Goal: Task Accomplishment & Management: Manage account settings

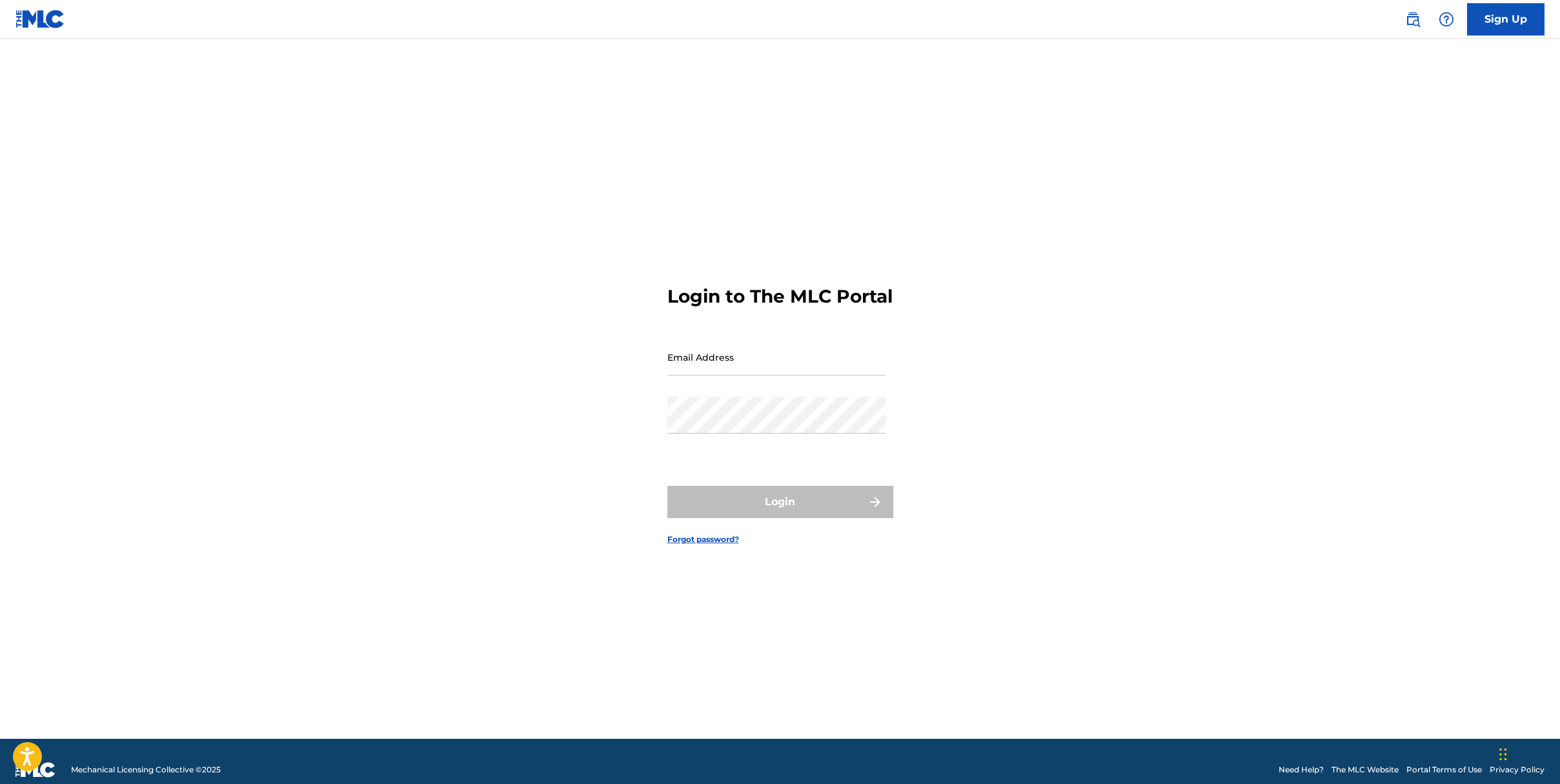
click at [725, 363] on input "Email Address" at bounding box center [776, 357] width 218 height 37
click at [605, 369] on div "Login to The MLC Portal Email Address Password Login Forgot password?" at bounding box center [780, 404] width 904 height 668
click at [794, 376] on input "Email Address" at bounding box center [776, 357] width 218 height 37
type input "[EMAIL_ADDRESS][DOMAIN_NAME]"
click at [712, 447] on div "Password" at bounding box center [776, 425] width 218 height 58
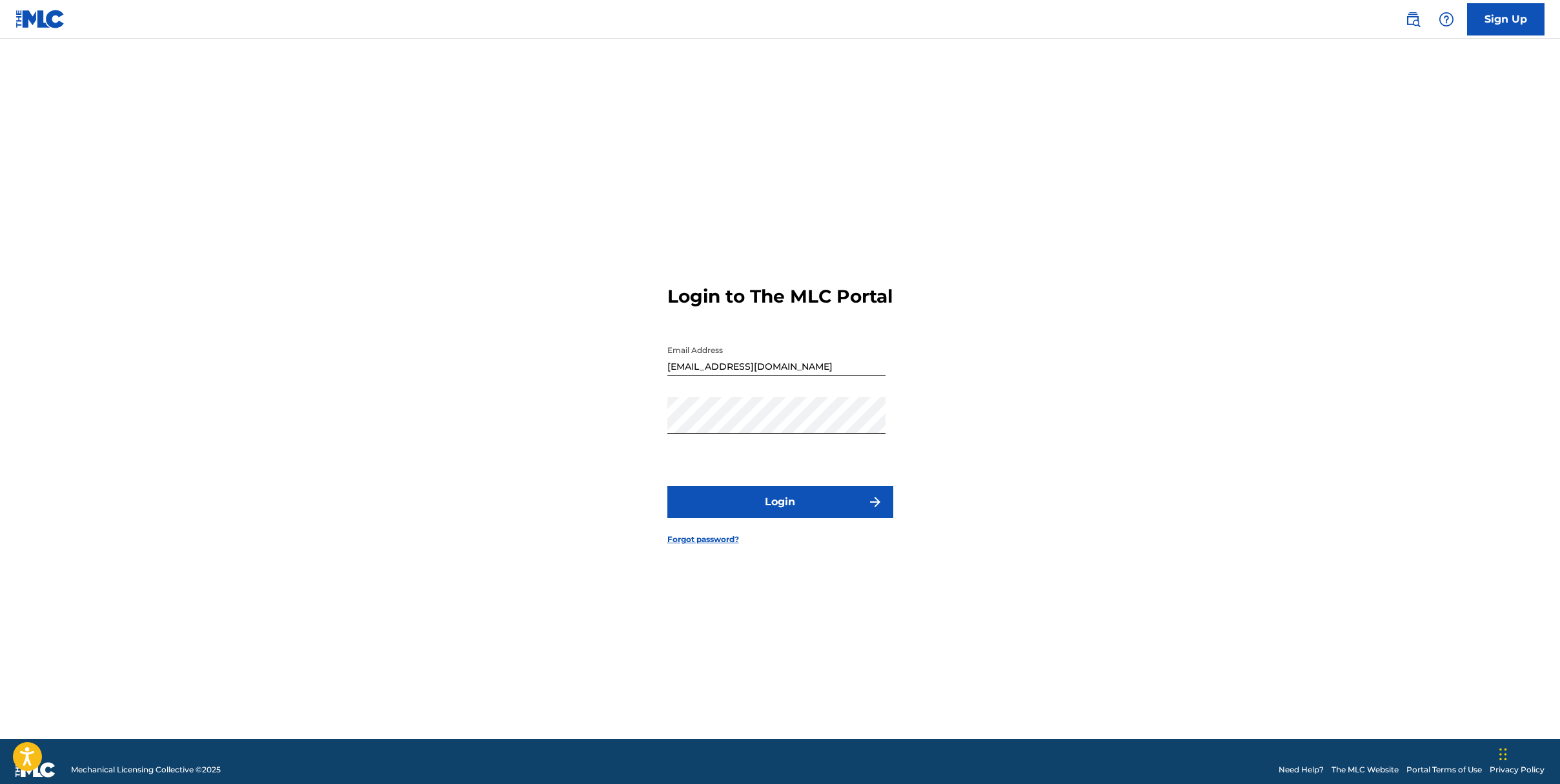
click at [772, 504] on button "Login" at bounding box center [780, 501] width 226 height 32
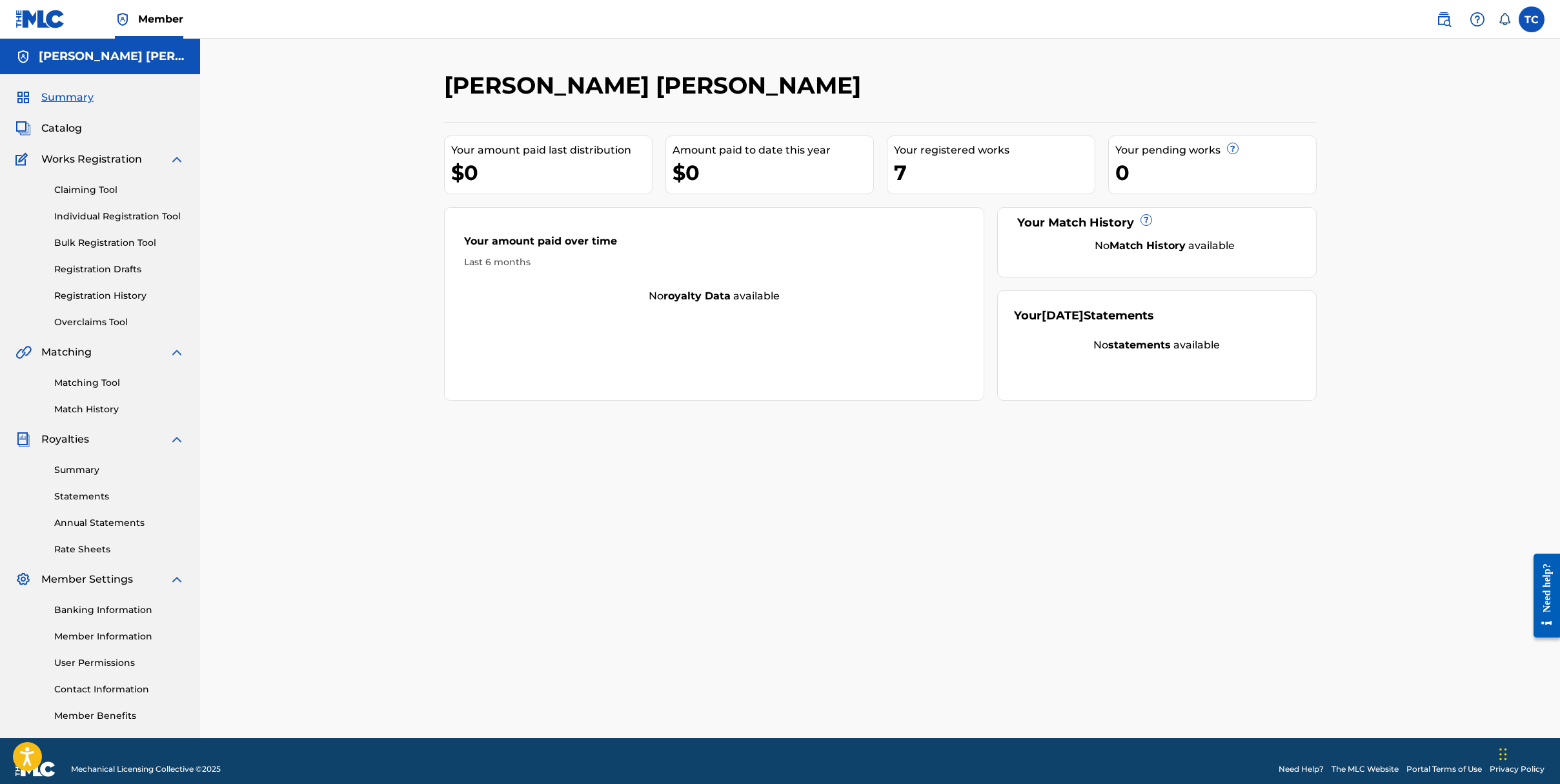
click at [46, 121] on span "Catalog" at bounding box center [62, 128] width 41 height 16
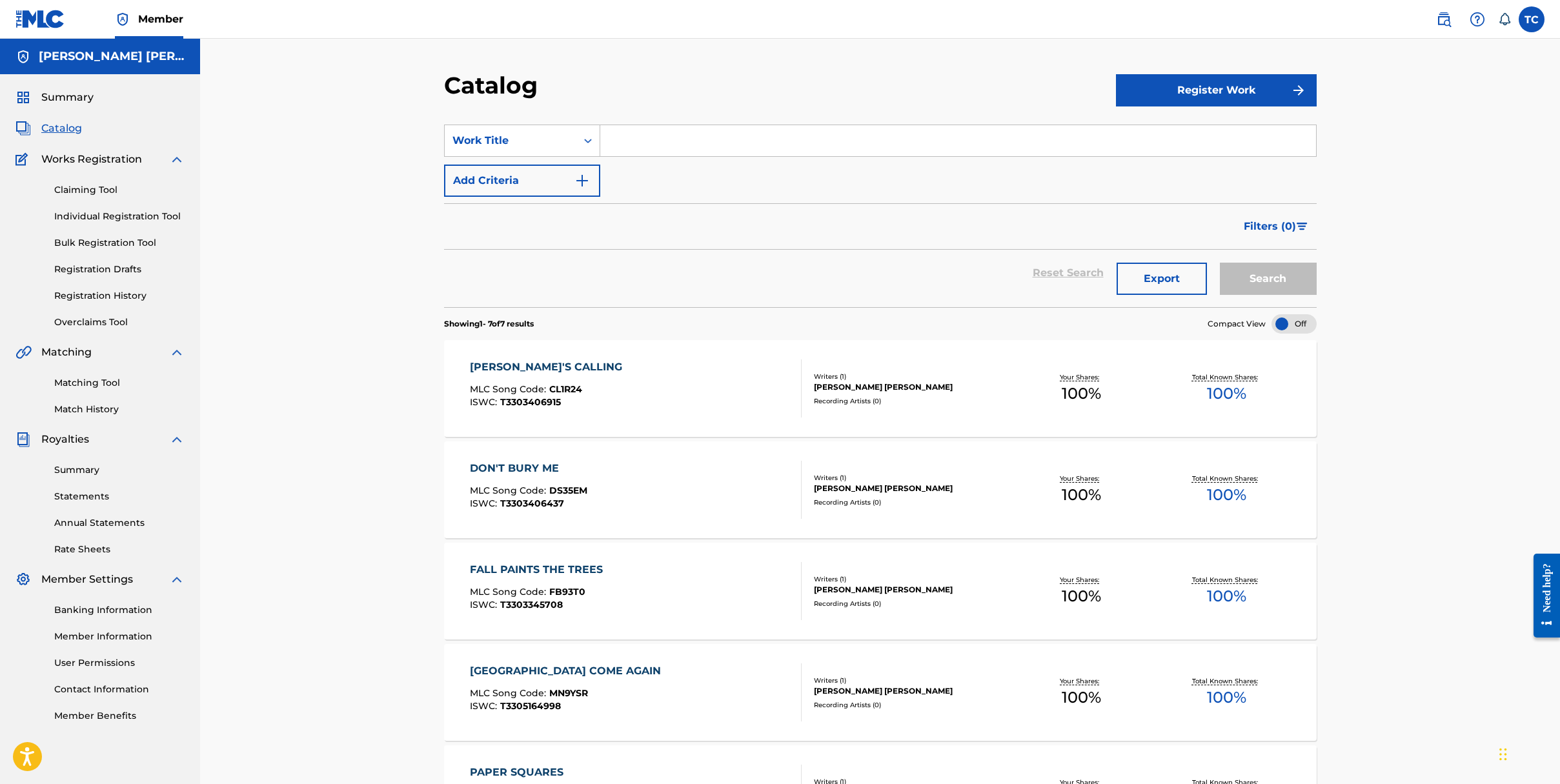
click at [827, 602] on div "Recording Artists ( 0 )" at bounding box center [911, 603] width 195 height 10
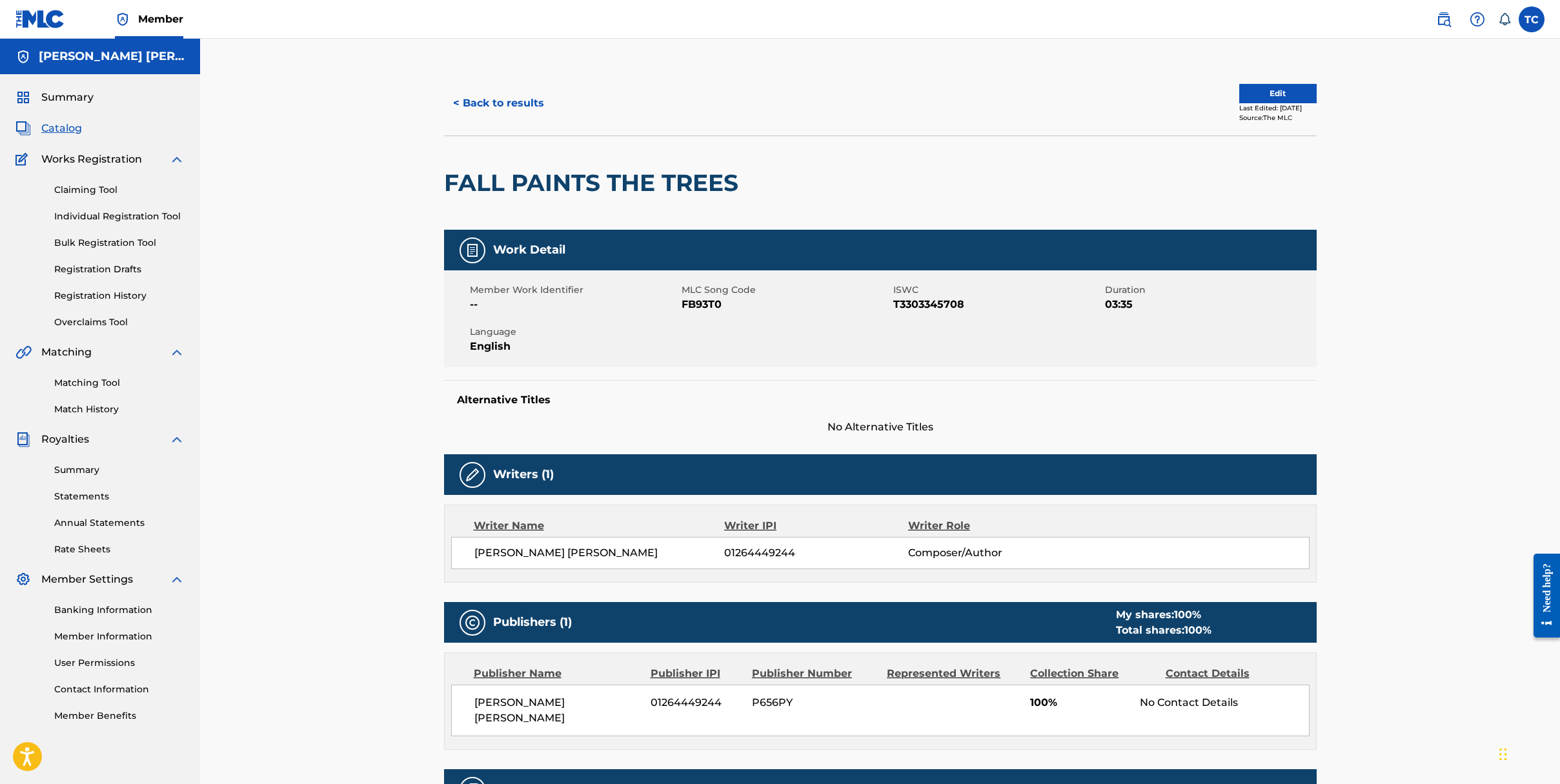
click at [86, 412] on link "Match History" at bounding box center [119, 409] width 130 height 14
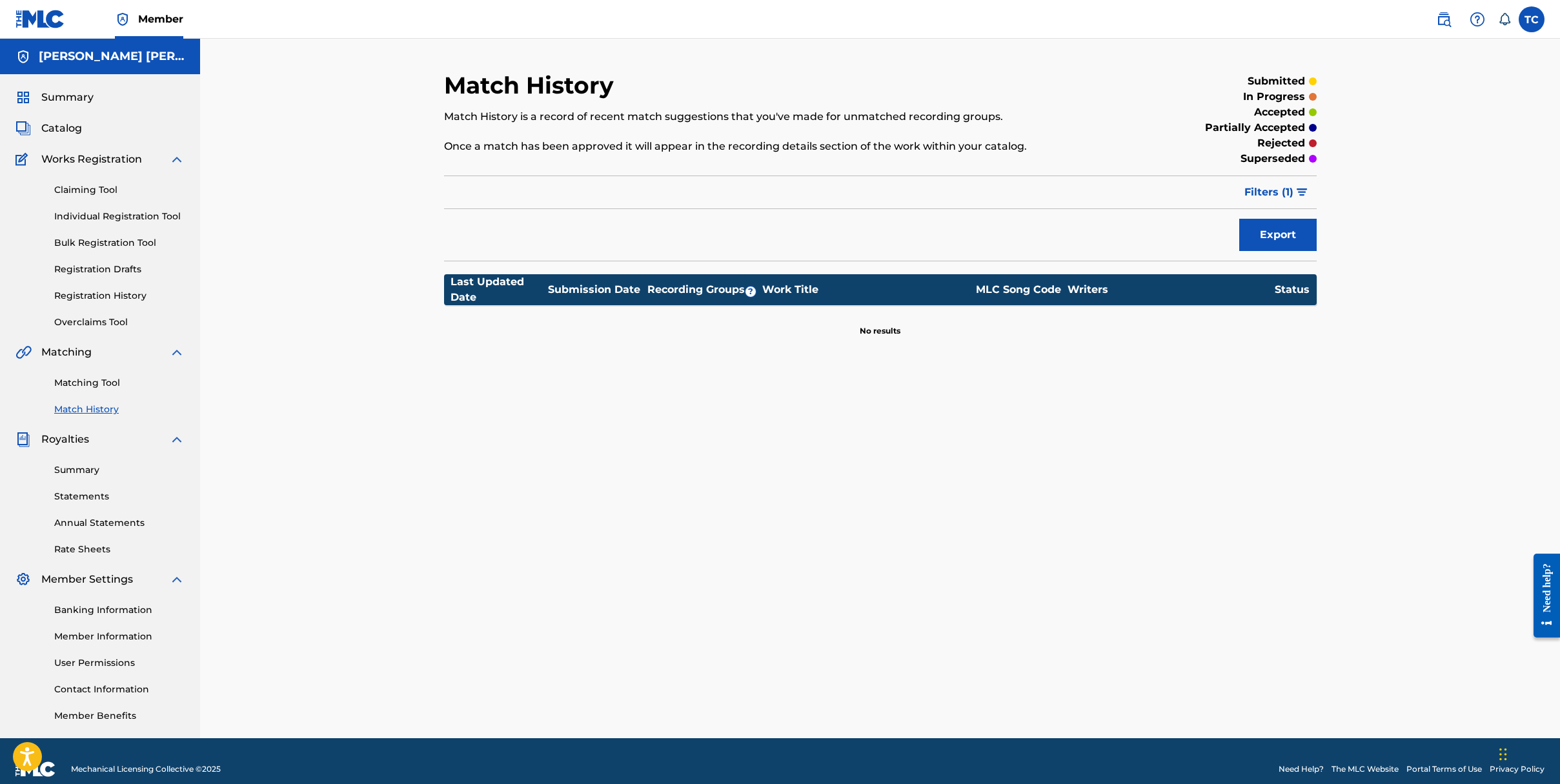
click at [56, 127] on span "Catalog" at bounding box center [62, 128] width 41 height 16
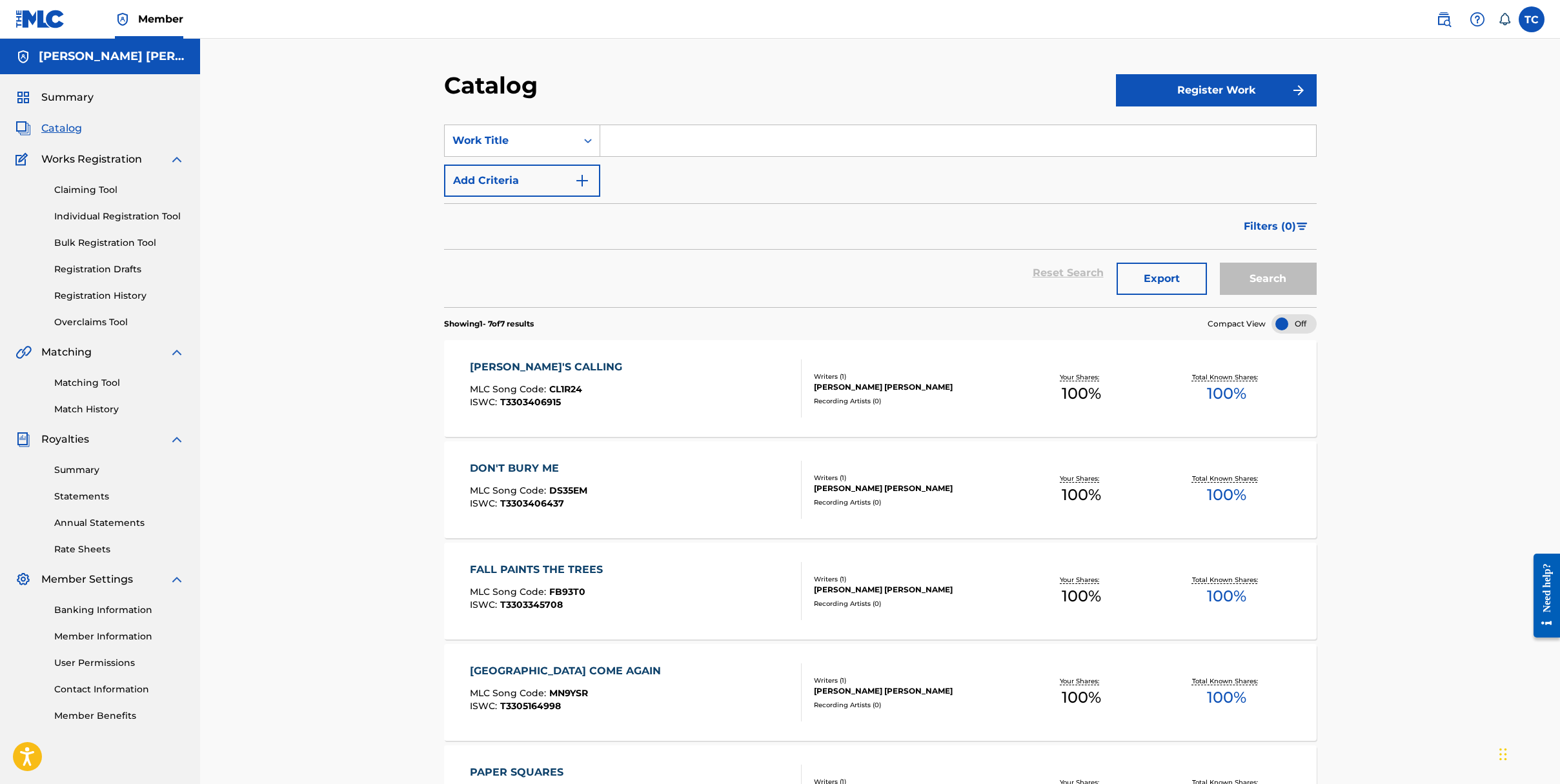
click at [89, 187] on link "Claiming Tool" at bounding box center [119, 190] width 130 height 14
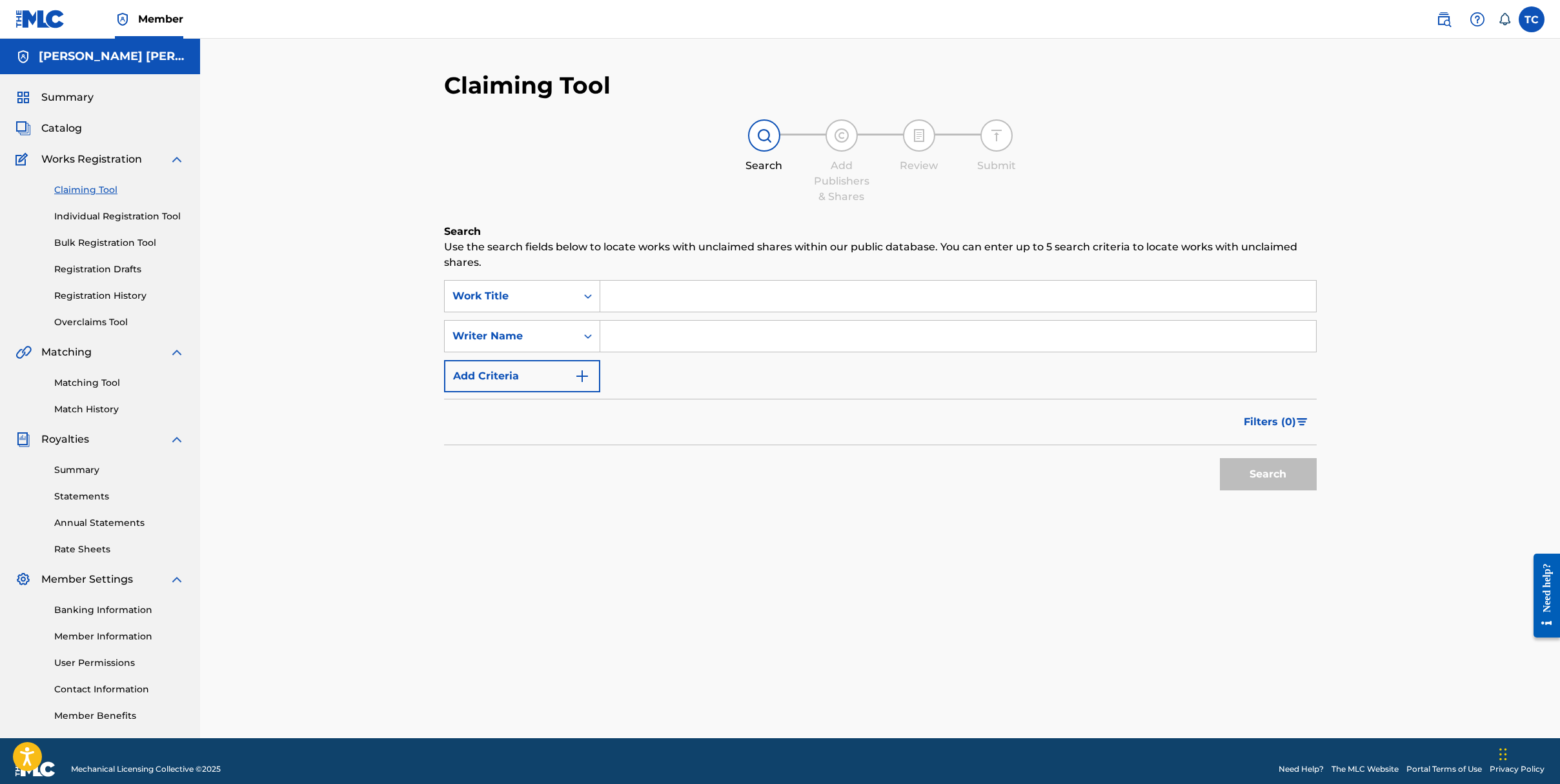
click at [685, 298] on input "Search Form" at bounding box center [958, 296] width 716 height 31
click at [689, 338] on input "Search Form" at bounding box center [958, 336] width 716 height 31
type input "[PERSON_NAME] [PERSON_NAME]"
click at [1252, 475] on button "Search" at bounding box center [1268, 474] width 97 height 32
drag, startPoint x: 753, startPoint y: 338, endPoint x: 602, endPoint y: 331, distance: 151.2
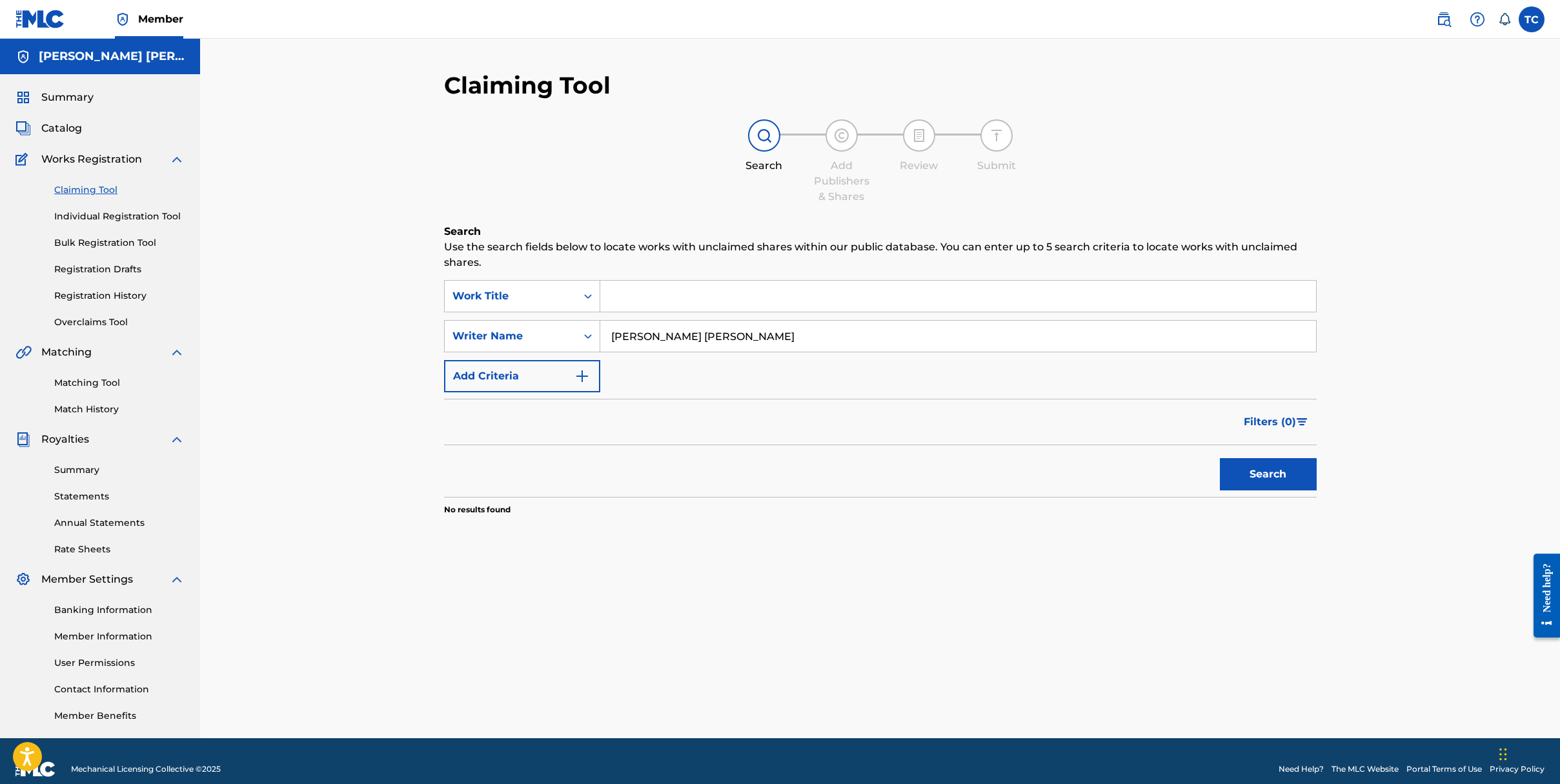
click at [602, 331] on input "[PERSON_NAME] [PERSON_NAME]" at bounding box center [958, 336] width 716 height 31
click at [49, 130] on span "Catalog" at bounding box center [62, 128] width 41 height 16
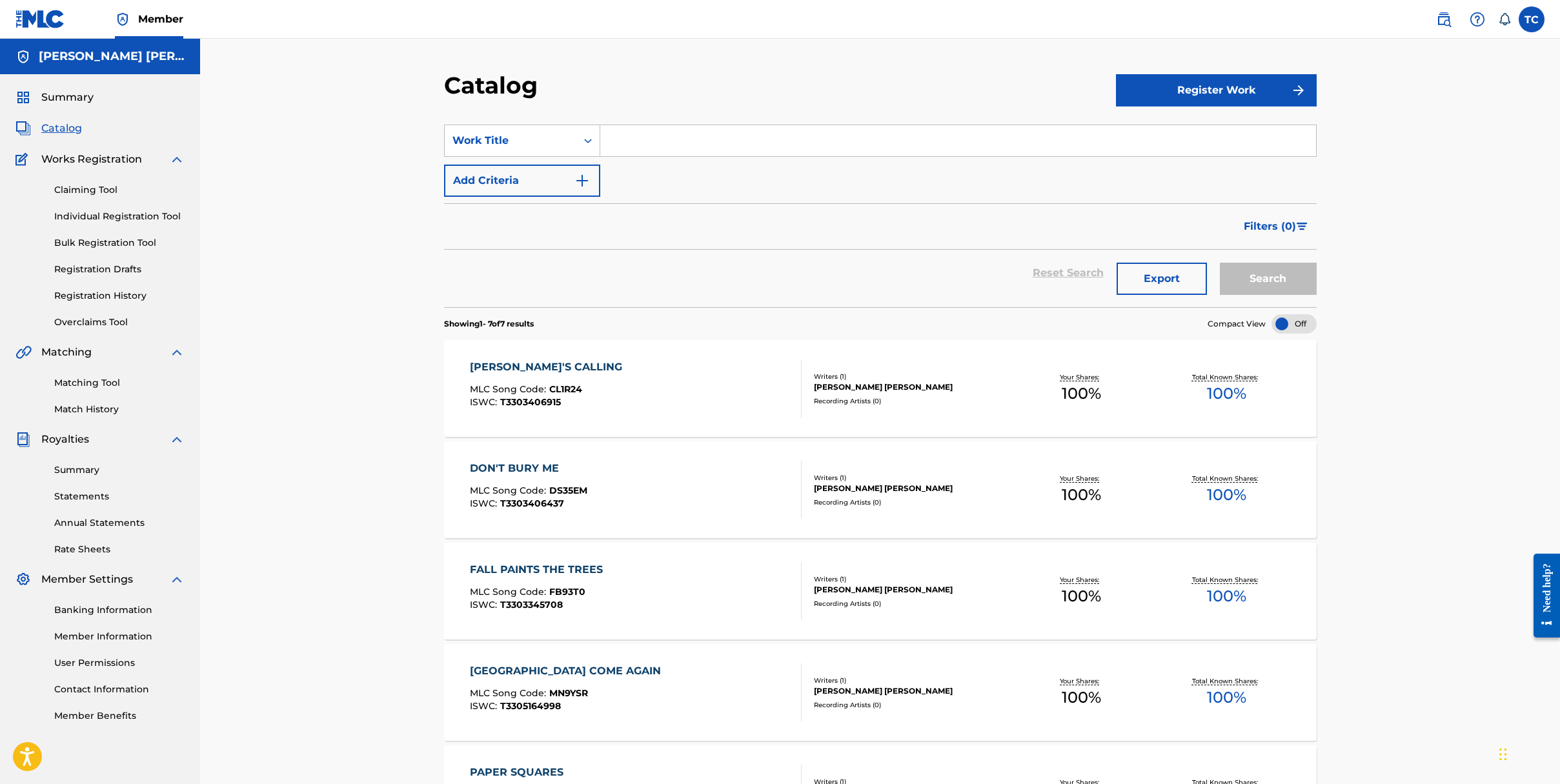
click at [687, 387] on div "[PERSON_NAME]'S CALLING MLC Song Code : CL1R24 ISWC : T3303406915" at bounding box center [636, 388] width 332 height 58
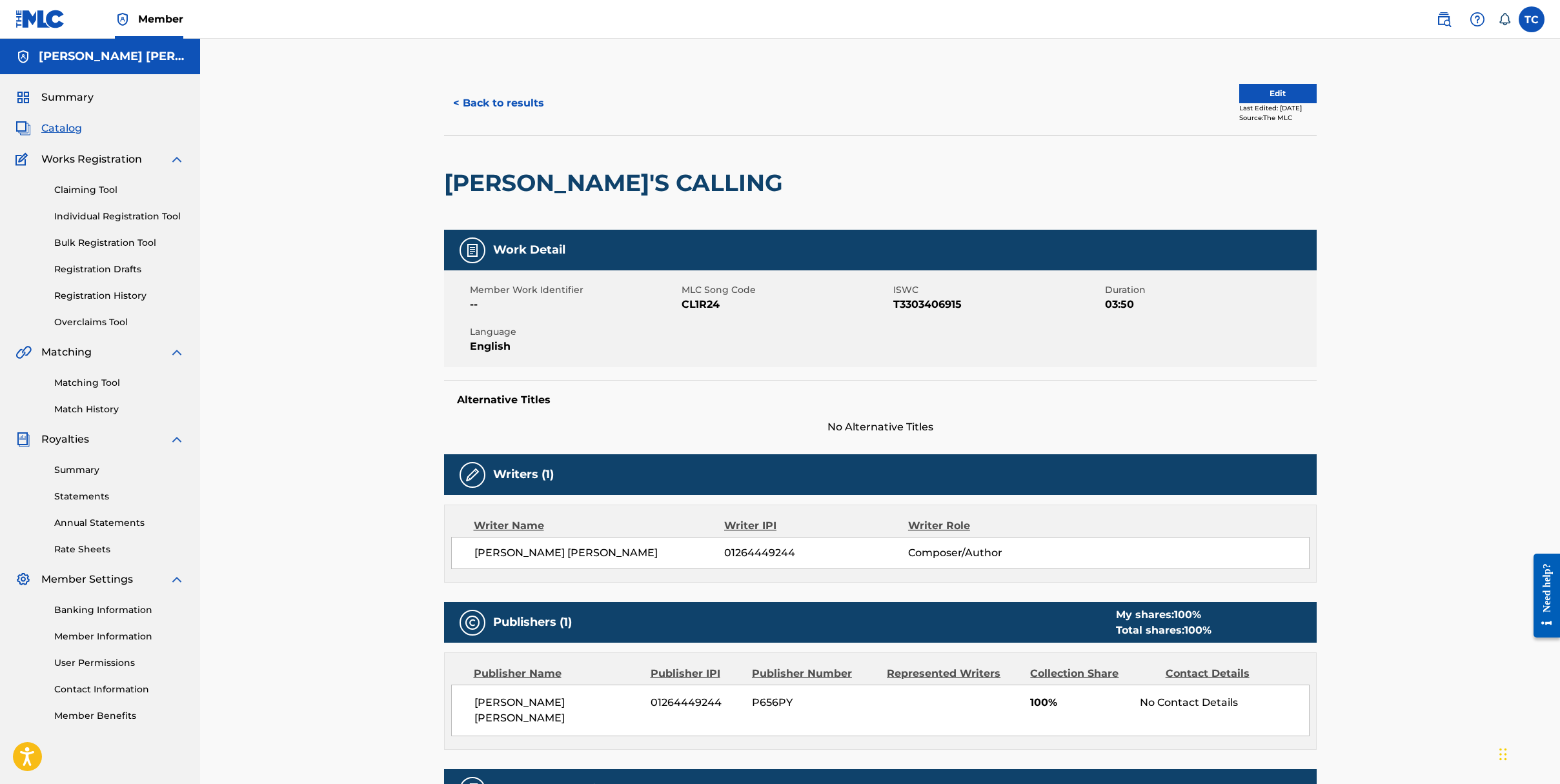
click at [1245, 92] on button "Edit" at bounding box center [1278, 94] width 77 height 20
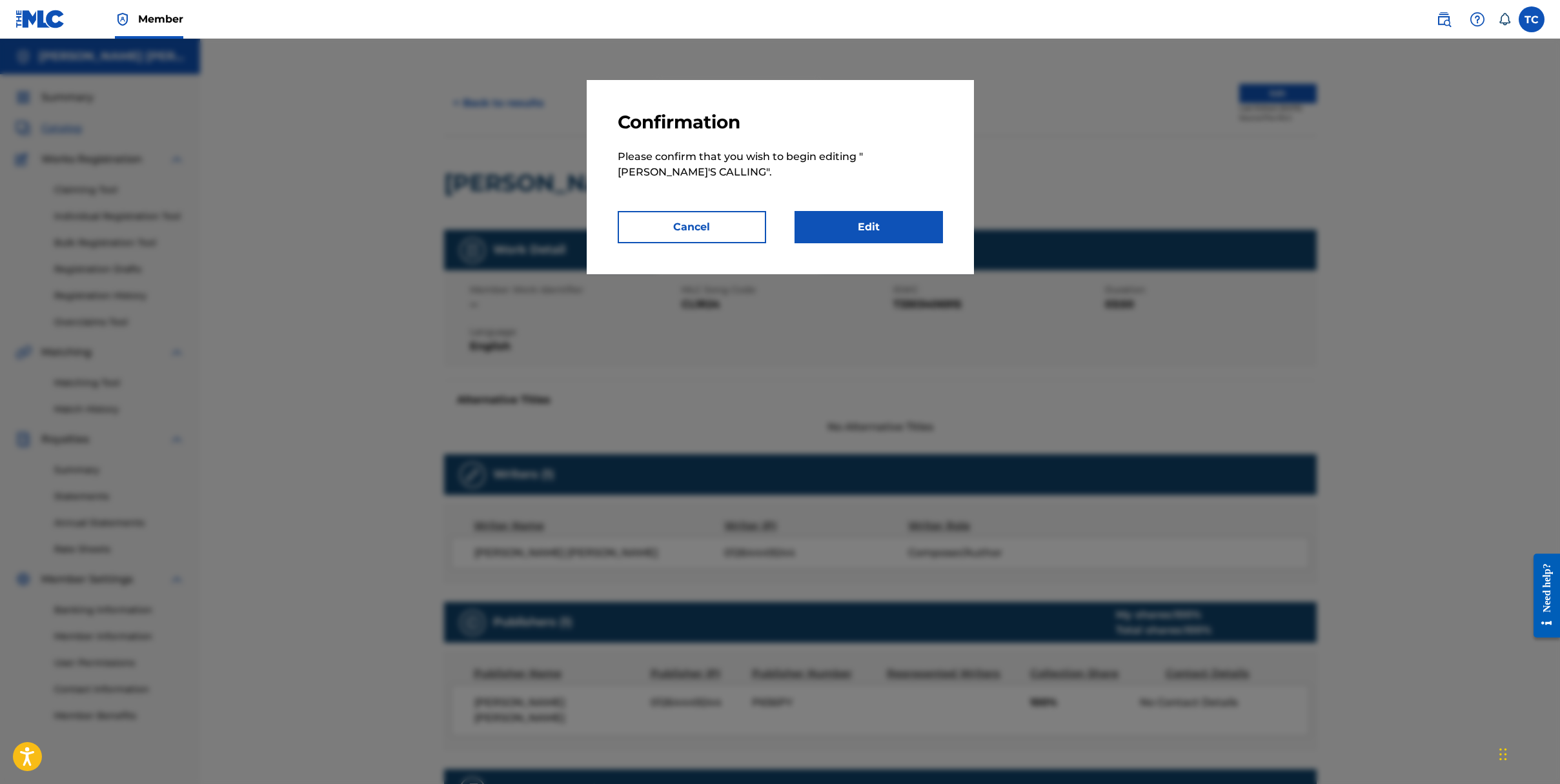
click at [1397, 193] on div at bounding box center [780, 431] width 1560 height 784
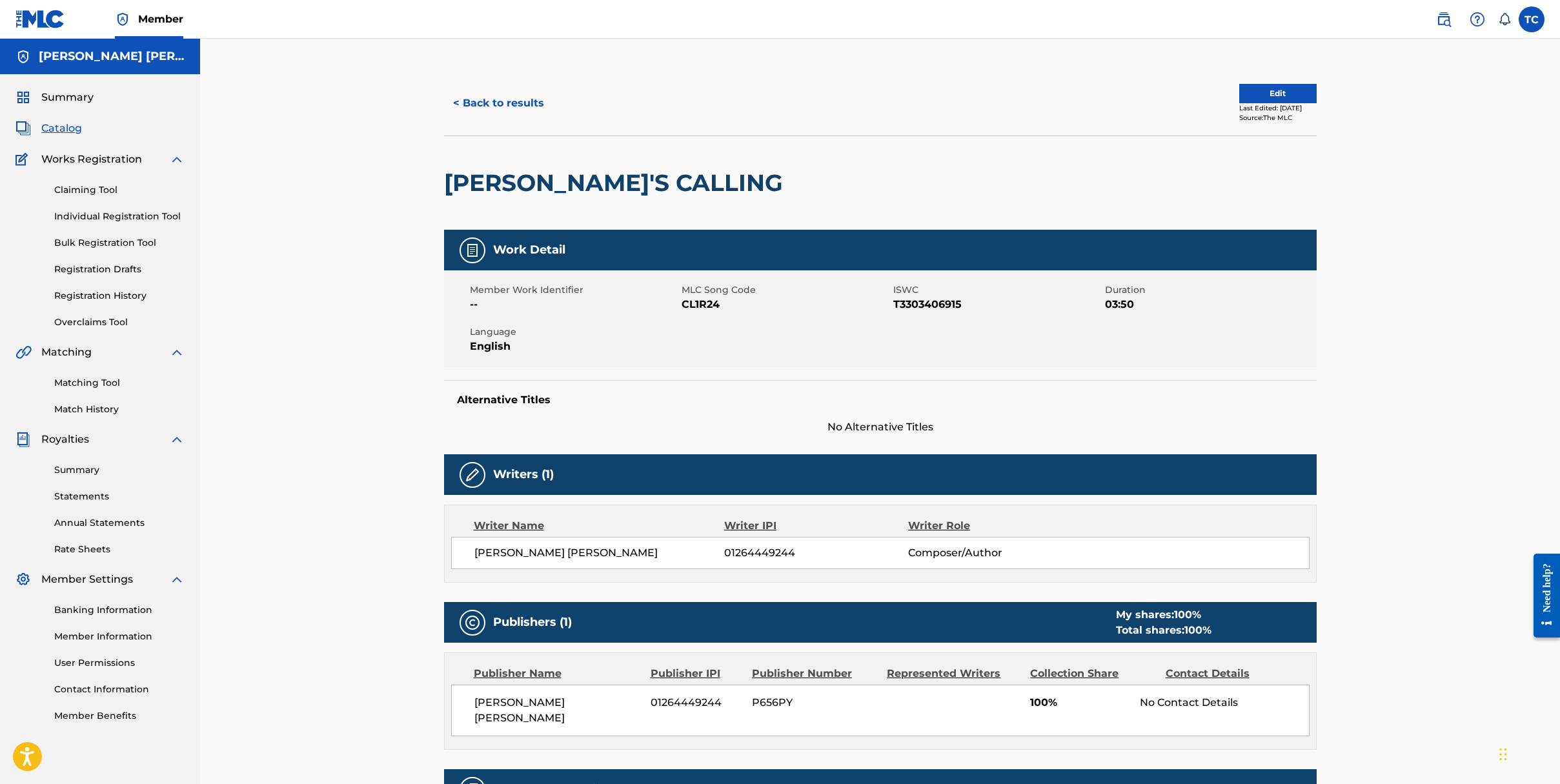
click at [104, 300] on link "Registration History" at bounding box center [119, 296] width 130 height 14
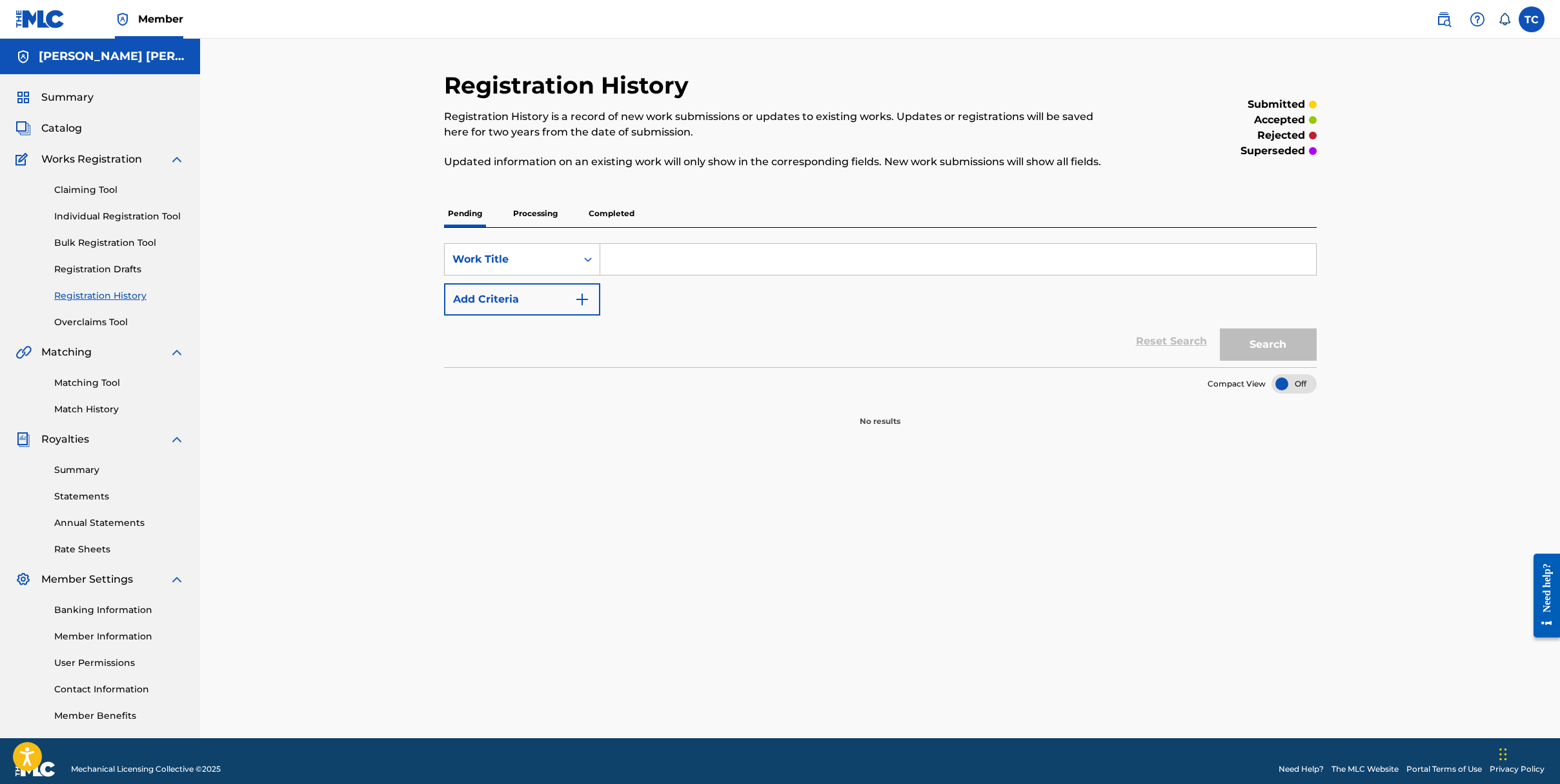
click at [527, 218] on p "Processing" at bounding box center [536, 213] width 52 height 27
click at [608, 212] on p "Completed" at bounding box center [612, 213] width 54 height 27
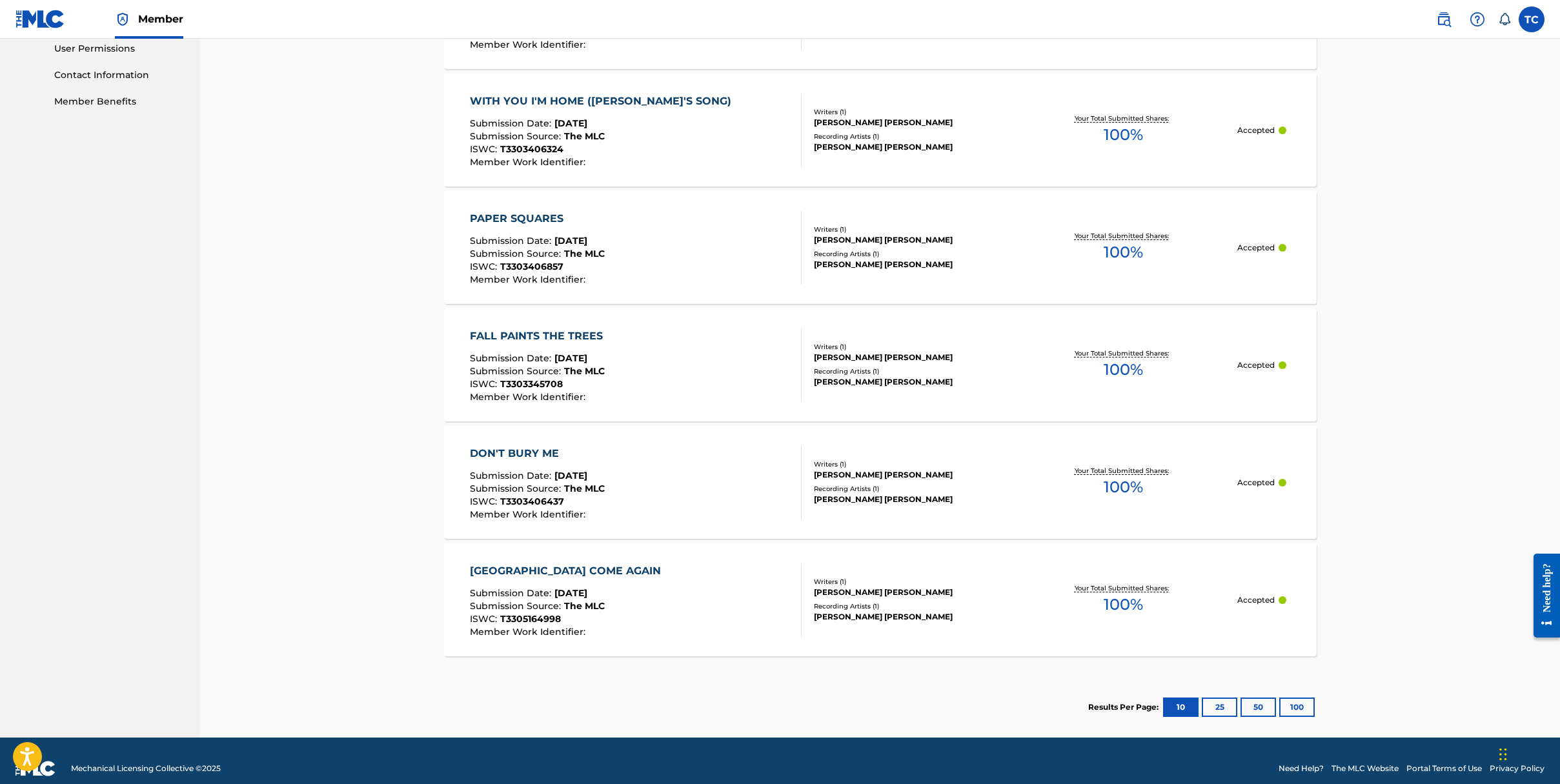
scroll to position [630, 0]
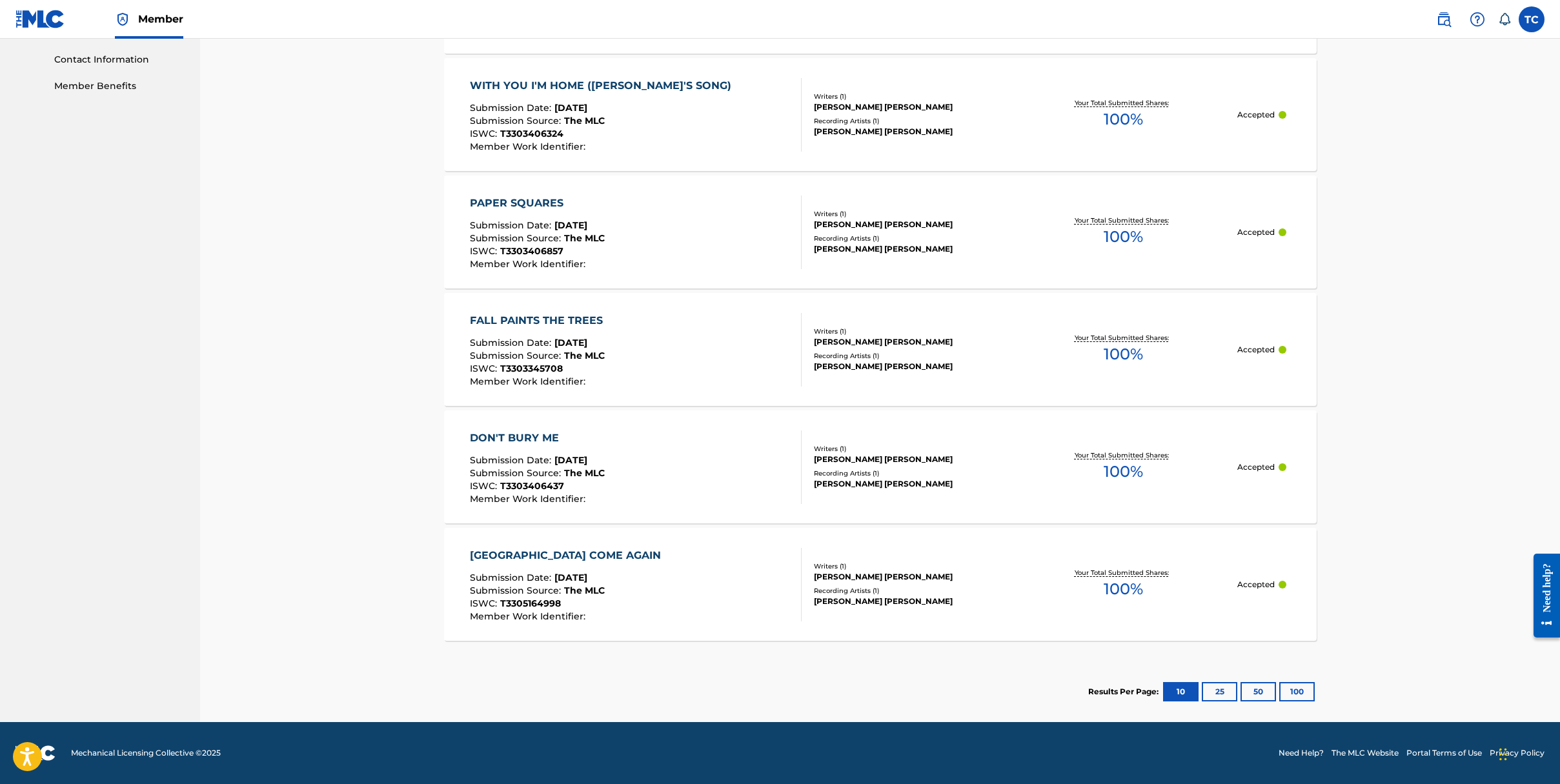
click at [615, 464] on div "DON'T BURY ME Submission Date : [DATE] Submission Source : The MLC ISWC : T3303…" at bounding box center [636, 467] width 332 height 73
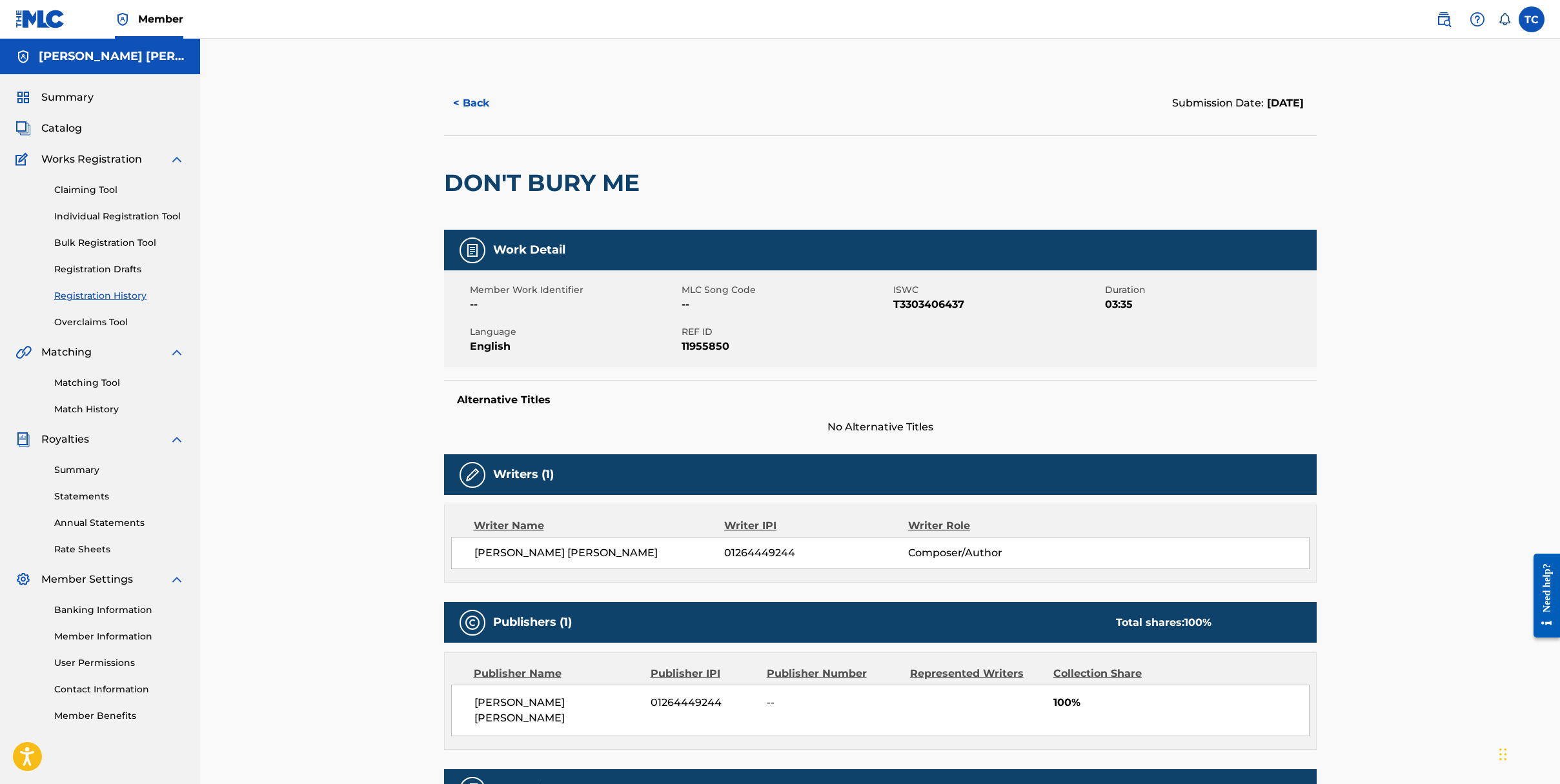
click at [320, 85] on div "< Back Submission Date: [DATE] DON'T BURY ME Work Detail Member Work Identifier…" at bounding box center [880, 492] width 1360 height 907
click at [475, 105] on button "< Back" at bounding box center [483, 103] width 77 height 32
